Goal: Task Accomplishment & Management: Manage account settings

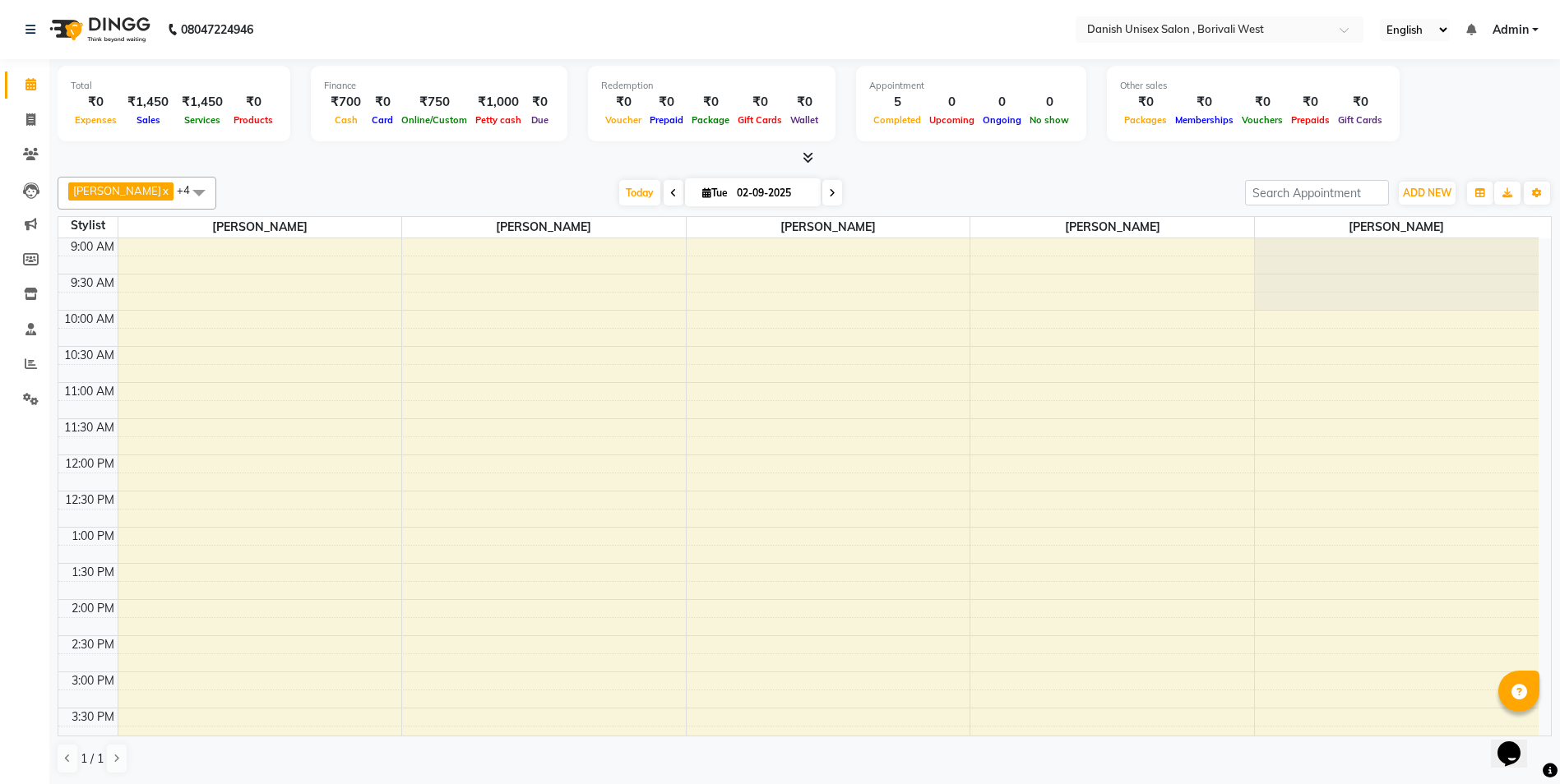
click at [810, 162] on icon at bounding box center [808, 157] width 11 height 13
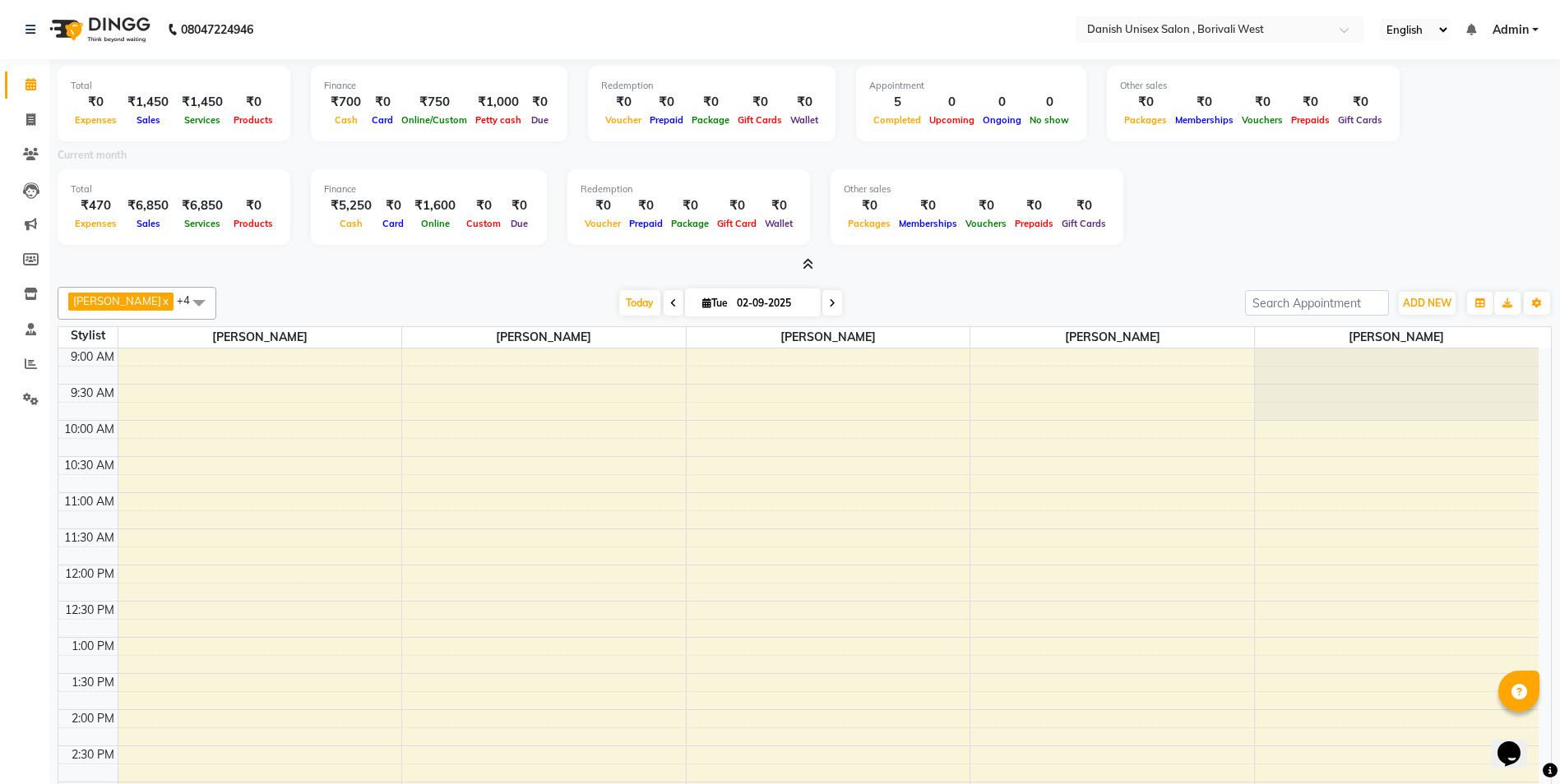
click at [810, 266] on icon at bounding box center [808, 264] width 11 height 13
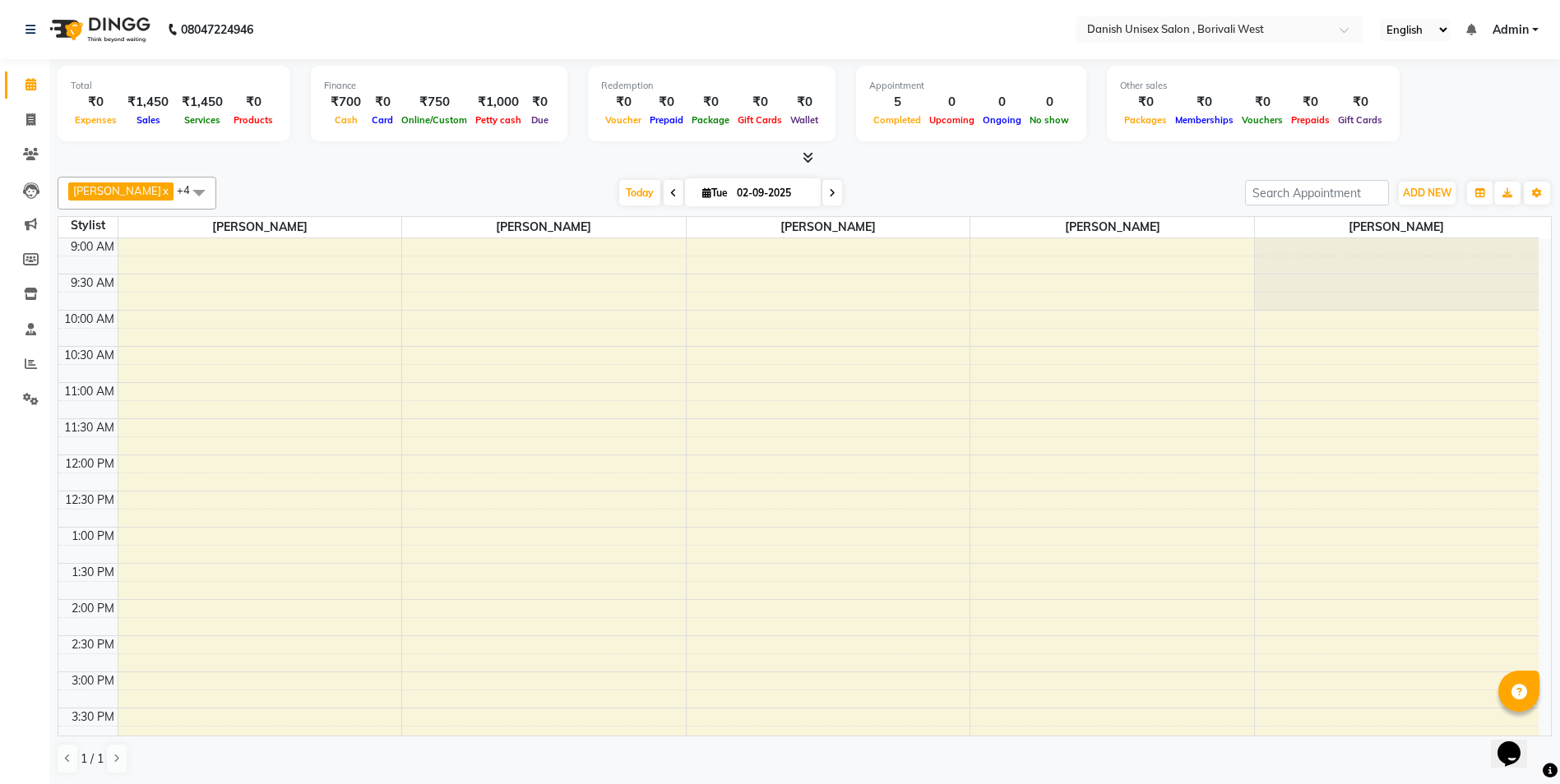
click at [1537, 30] on link "Admin" at bounding box center [1515, 30] width 46 height 17
click at [1498, 115] on link "Sign out" at bounding box center [1454, 113] width 150 height 25
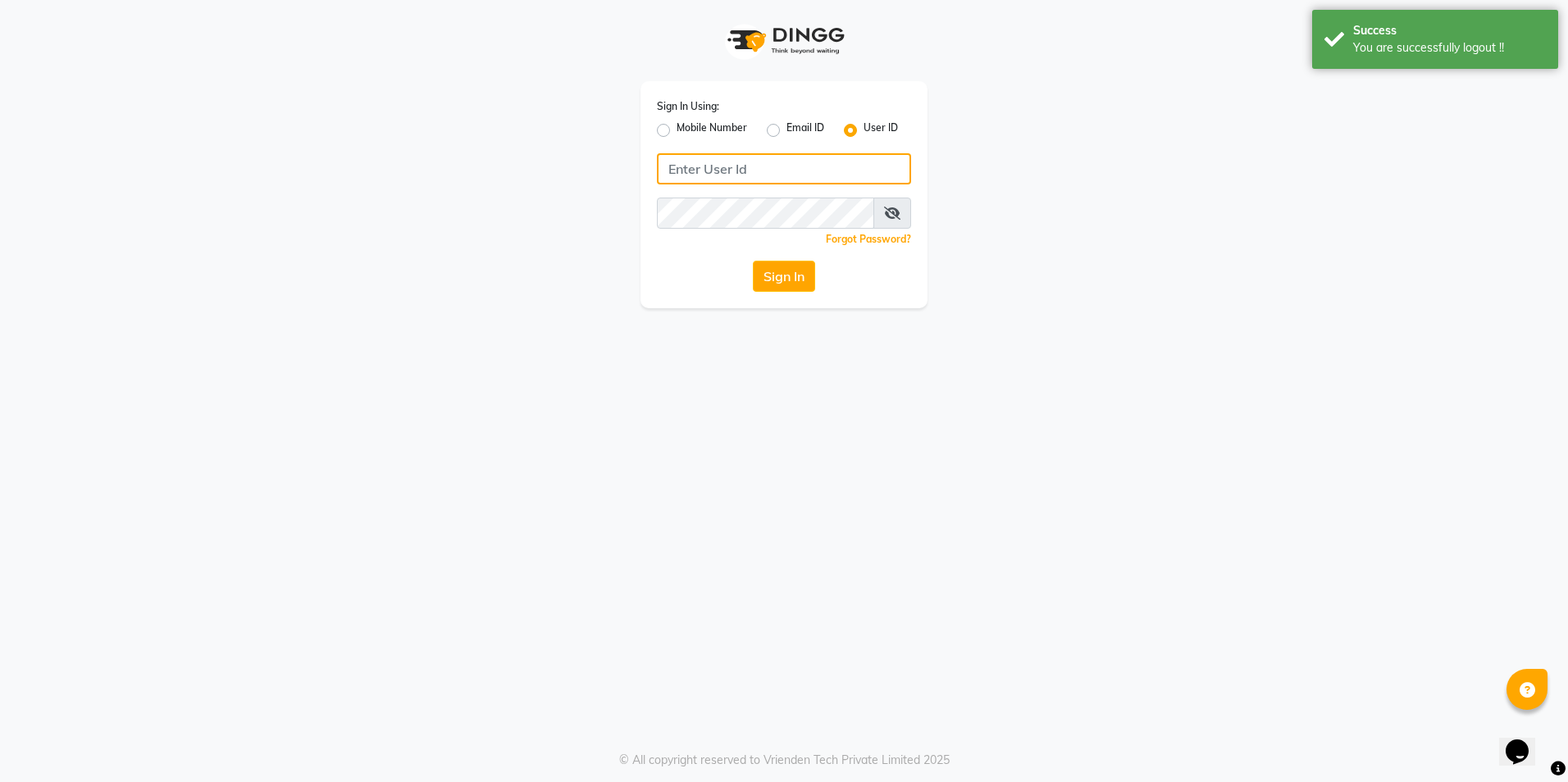
type input "[PERSON_NAME]"
click at [677, 132] on label "Mobile Number" at bounding box center [712, 130] width 71 height 19
click at [677, 131] on input "Mobile Number" at bounding box center [682, 126] width 11 height 11
radio input "true"
radio input "false"
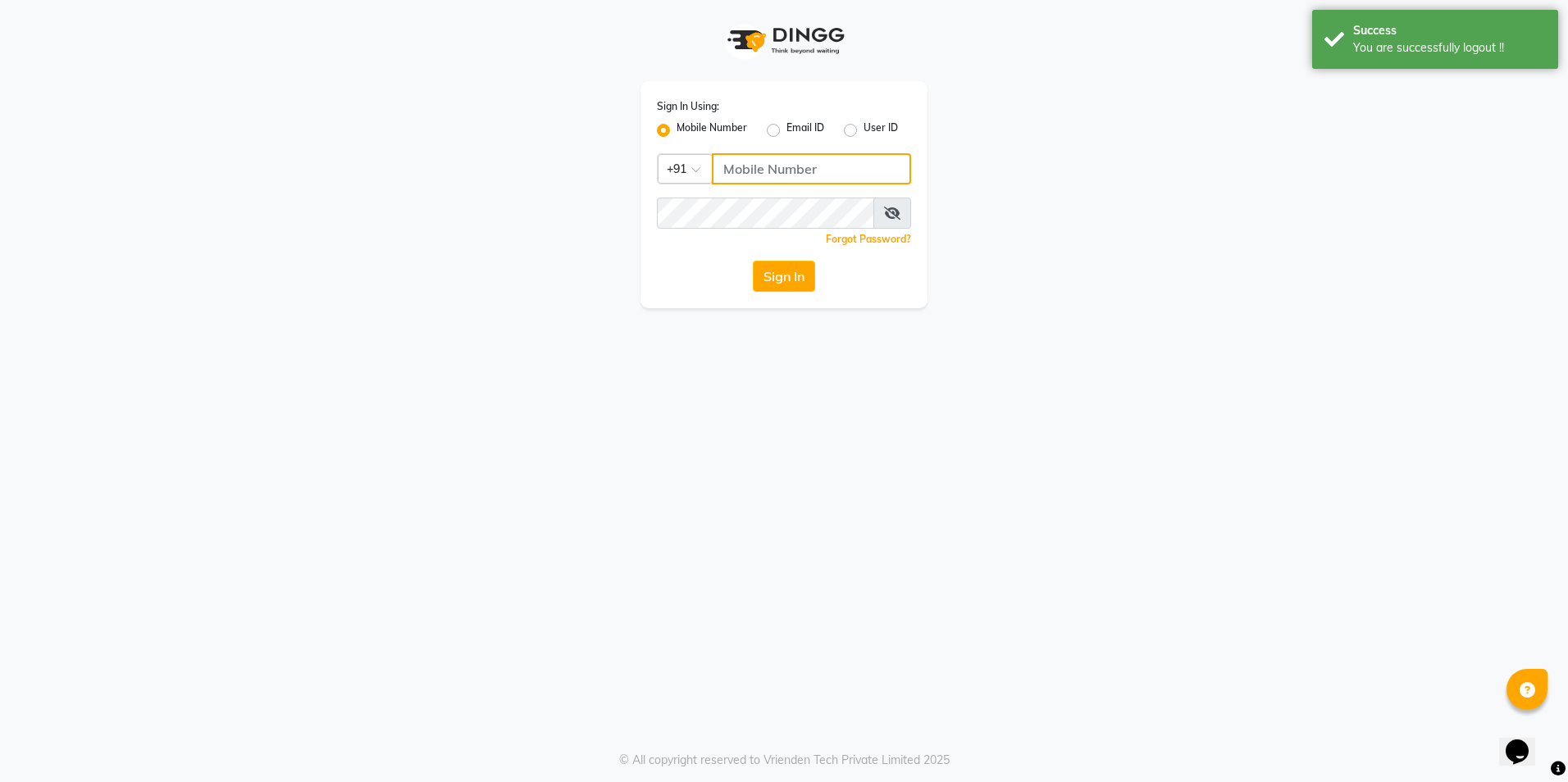
click at [760, 169] on input "Username" at bounding box center [811, 169] width 199 height 31
type input "9372078213"
click at [779, 276] on button "Sign In" at bounding box center [784, 276] width 62 height 31
